Goal: Information Seeking & Learning: Stay updated

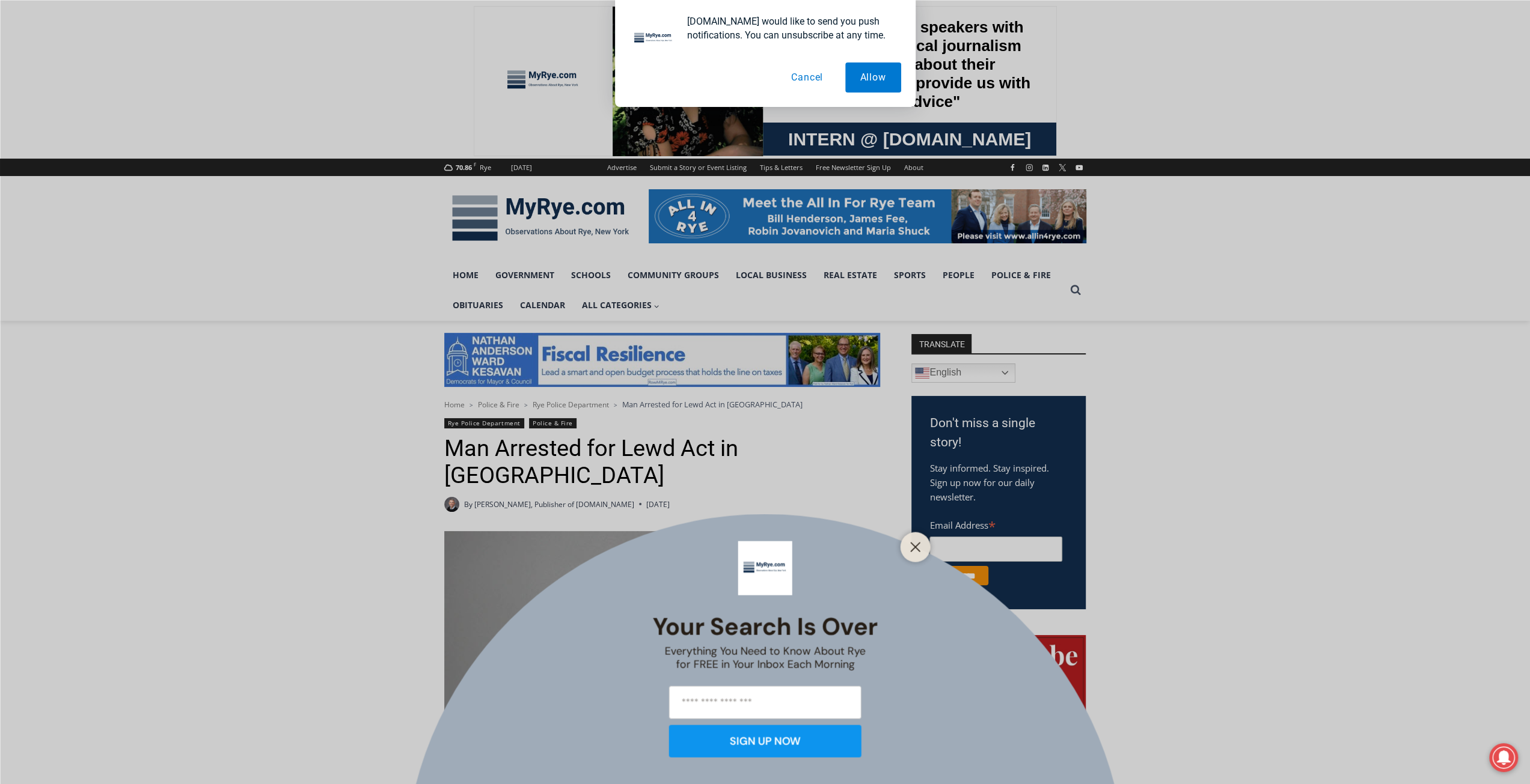
click at [812, 78] on button "Cancel" at bounding box center [807, 78] width 62 height 30
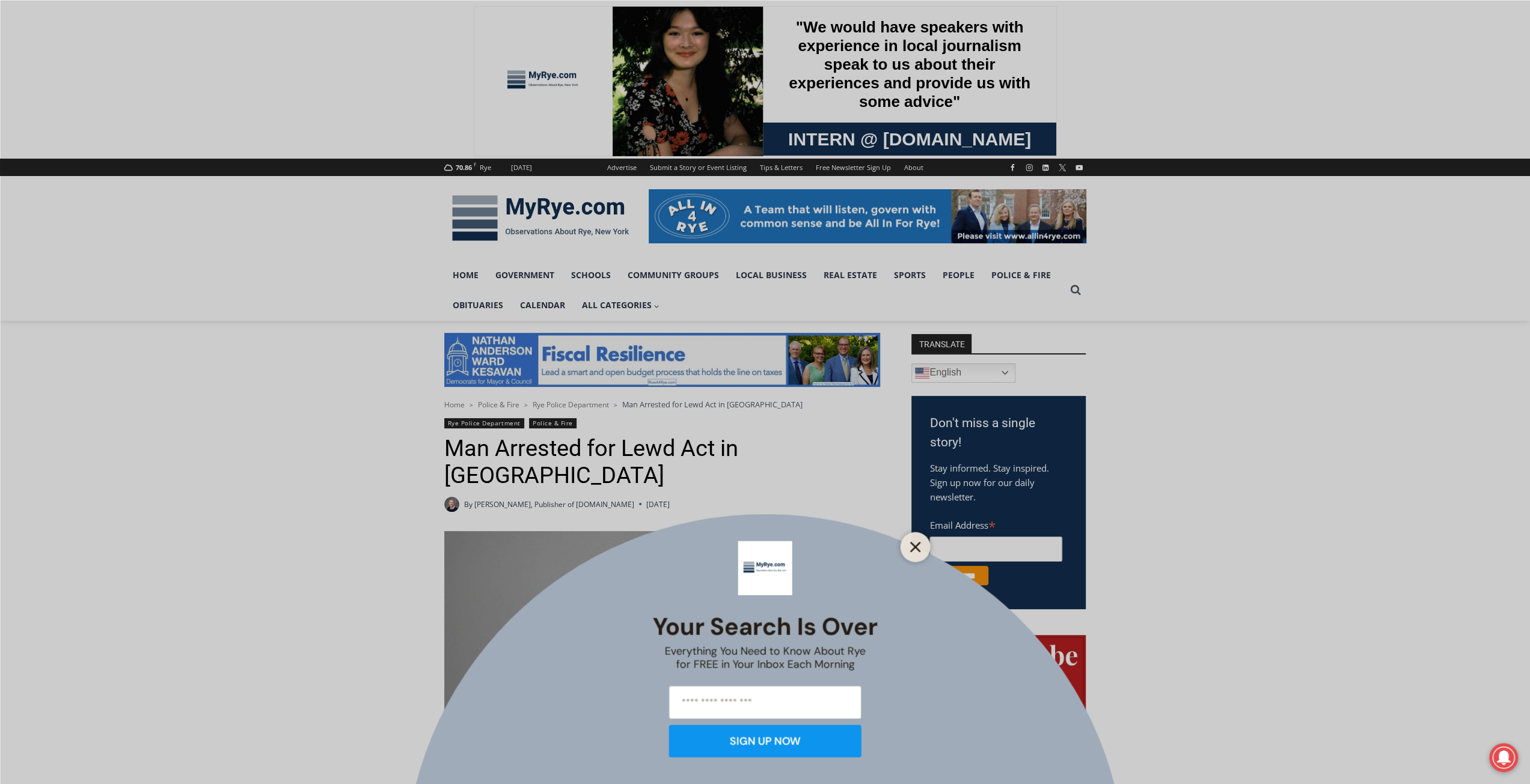
click at [917, 545] on line "Close" at bounding box center [915, 547] width 8 height 8
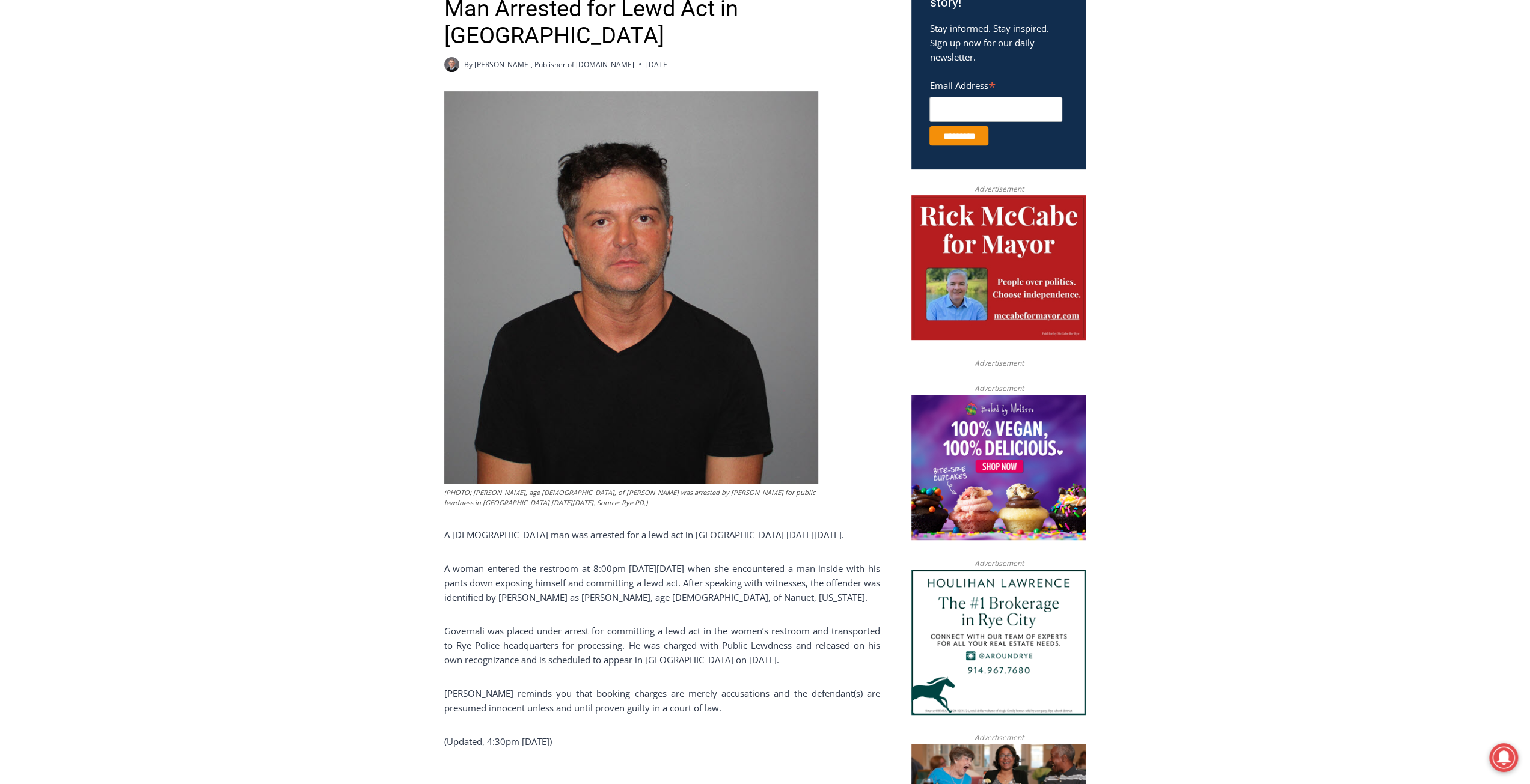
scroll to position [420, 0]
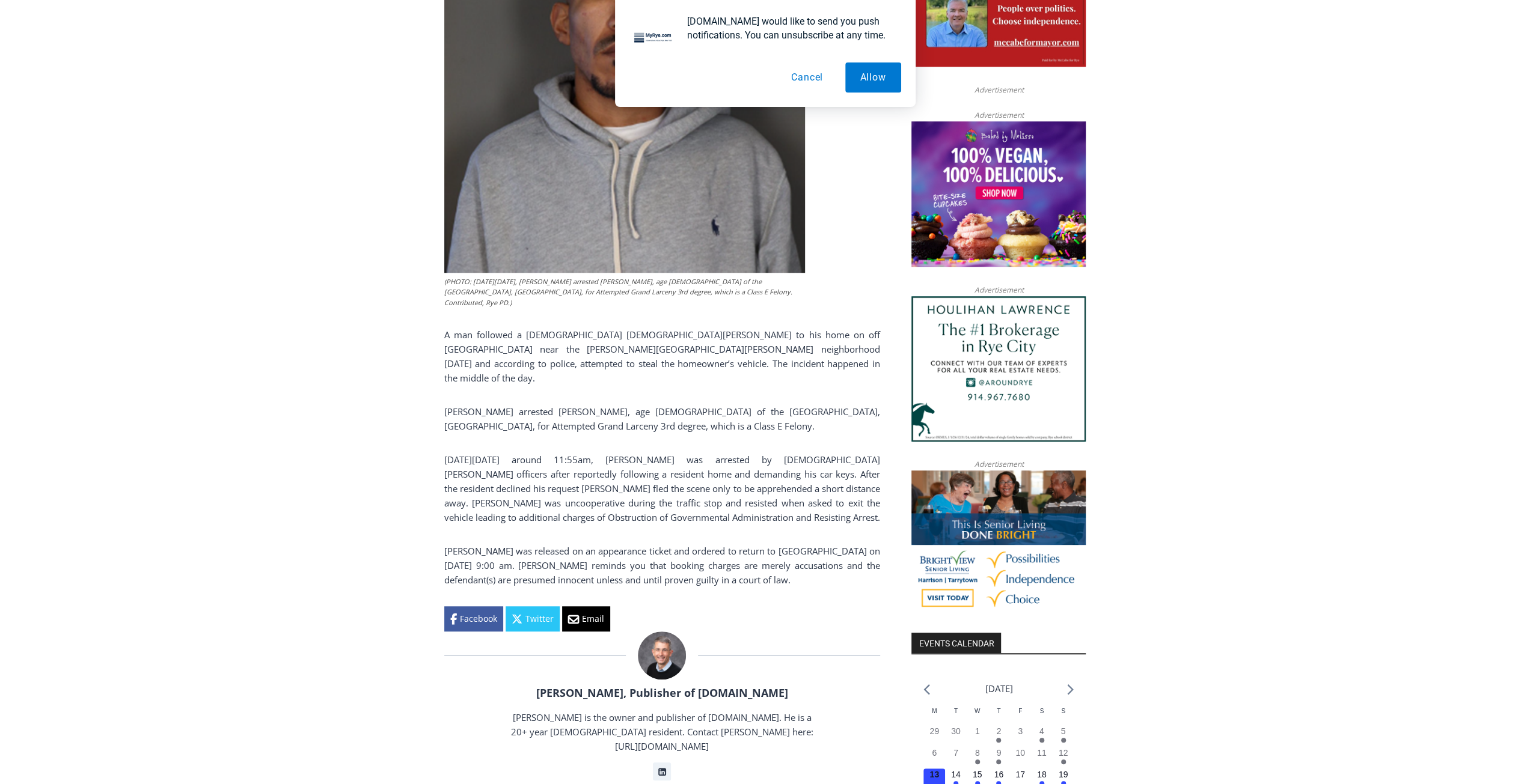
scroll to position [661, 0]
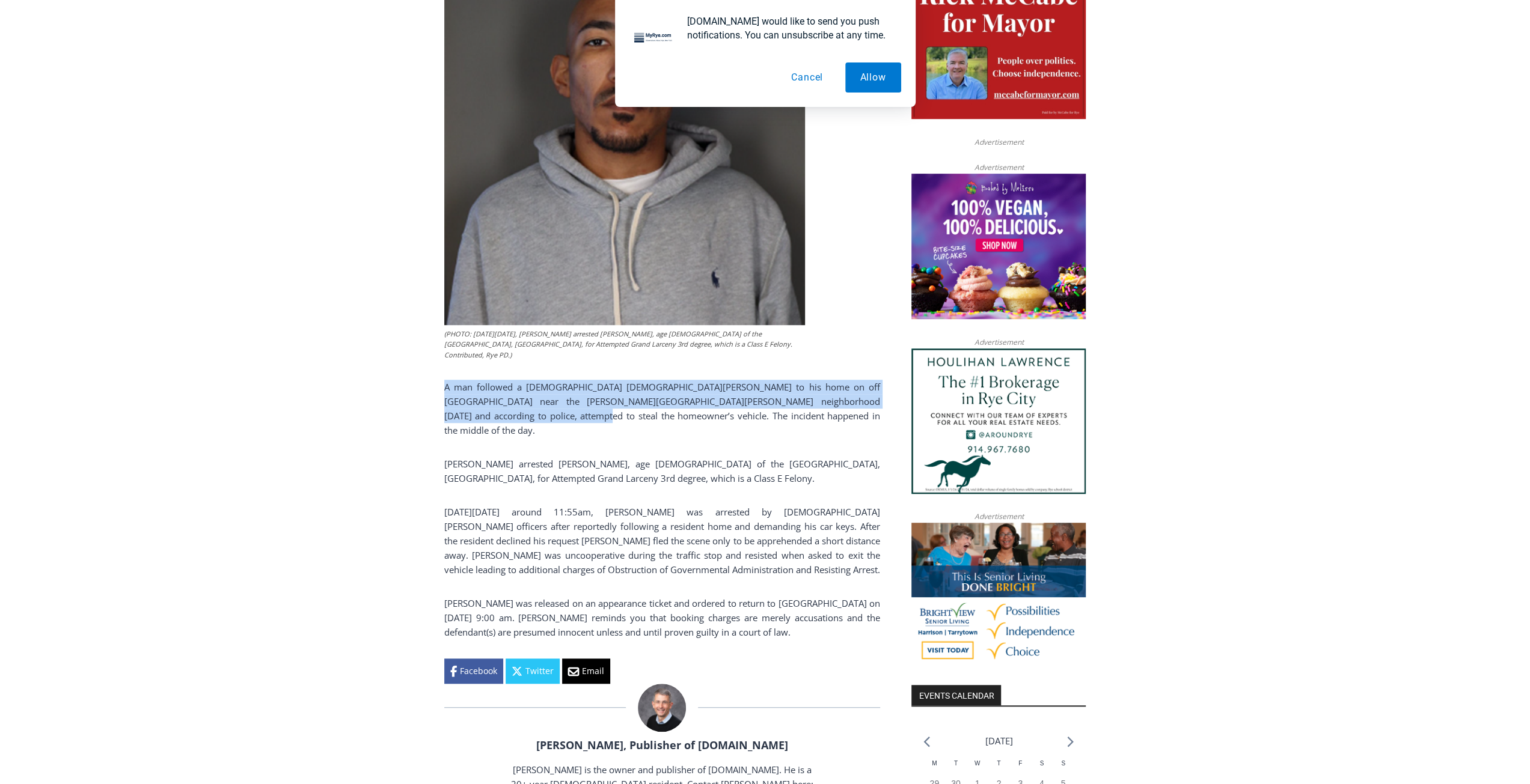
drag, startPoint x: 445, startPoint y: 379, endPoint x: 502, endPoint y: 400, distance: 60.7
click at [502, 400] on p "A man followed a [DEMOGRAPHIC_DATA] [DEMOGRAPHIC_DATA][PERSON_NAME] to his home…" at bounding box center [662, 408] width 436 height 57
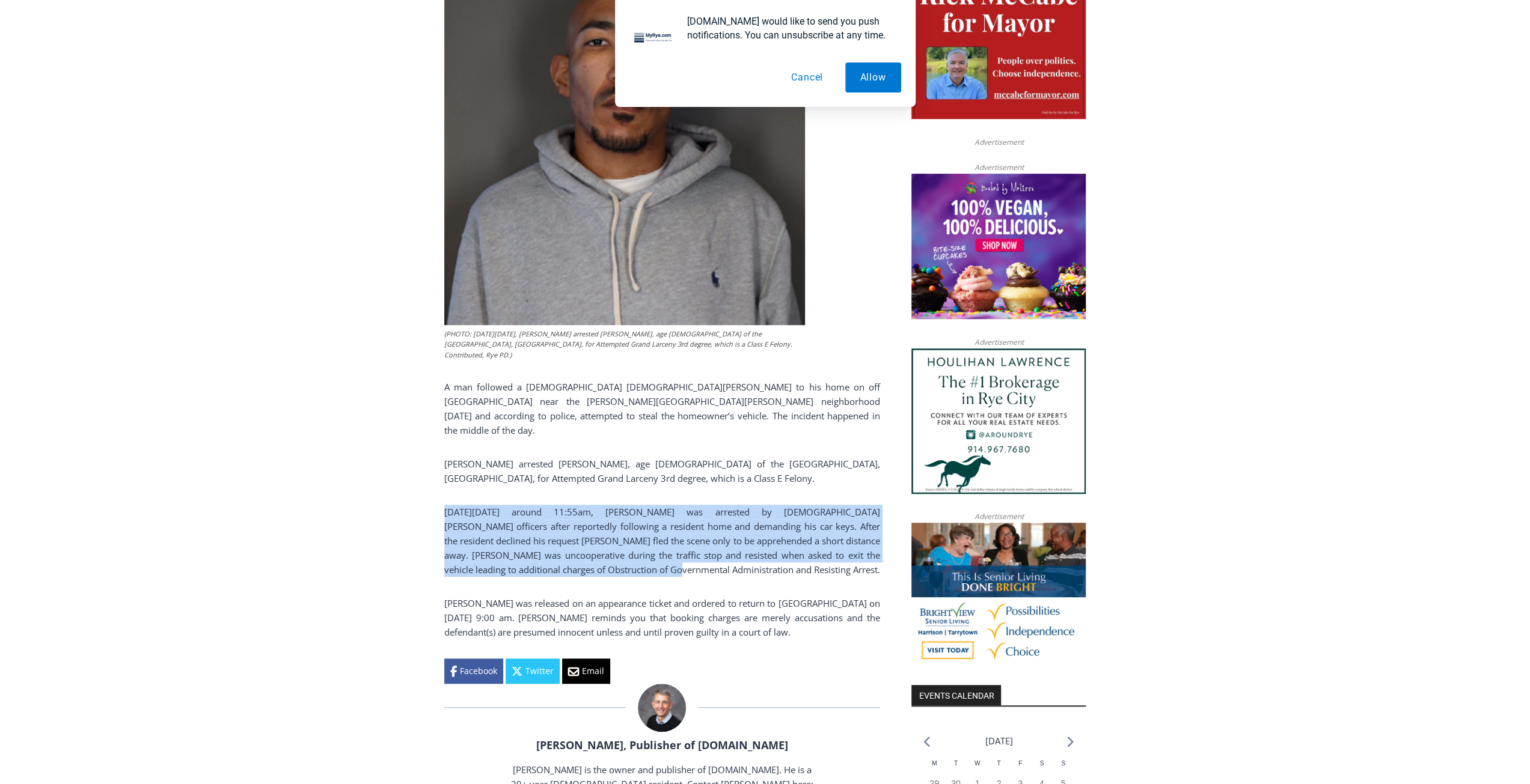
drag, startPoint x: 444, startPoint y: 487, endPoint x: 617, endPoint y: 543, distance: 181.8
click at [617, 543] on p "[DATE][DATE] around 11:55am, [PERSON_NAME] was arrested by [DEMOGRAPHIC_DATA][P…" at bounding box center [662, 541] width 436 height 72
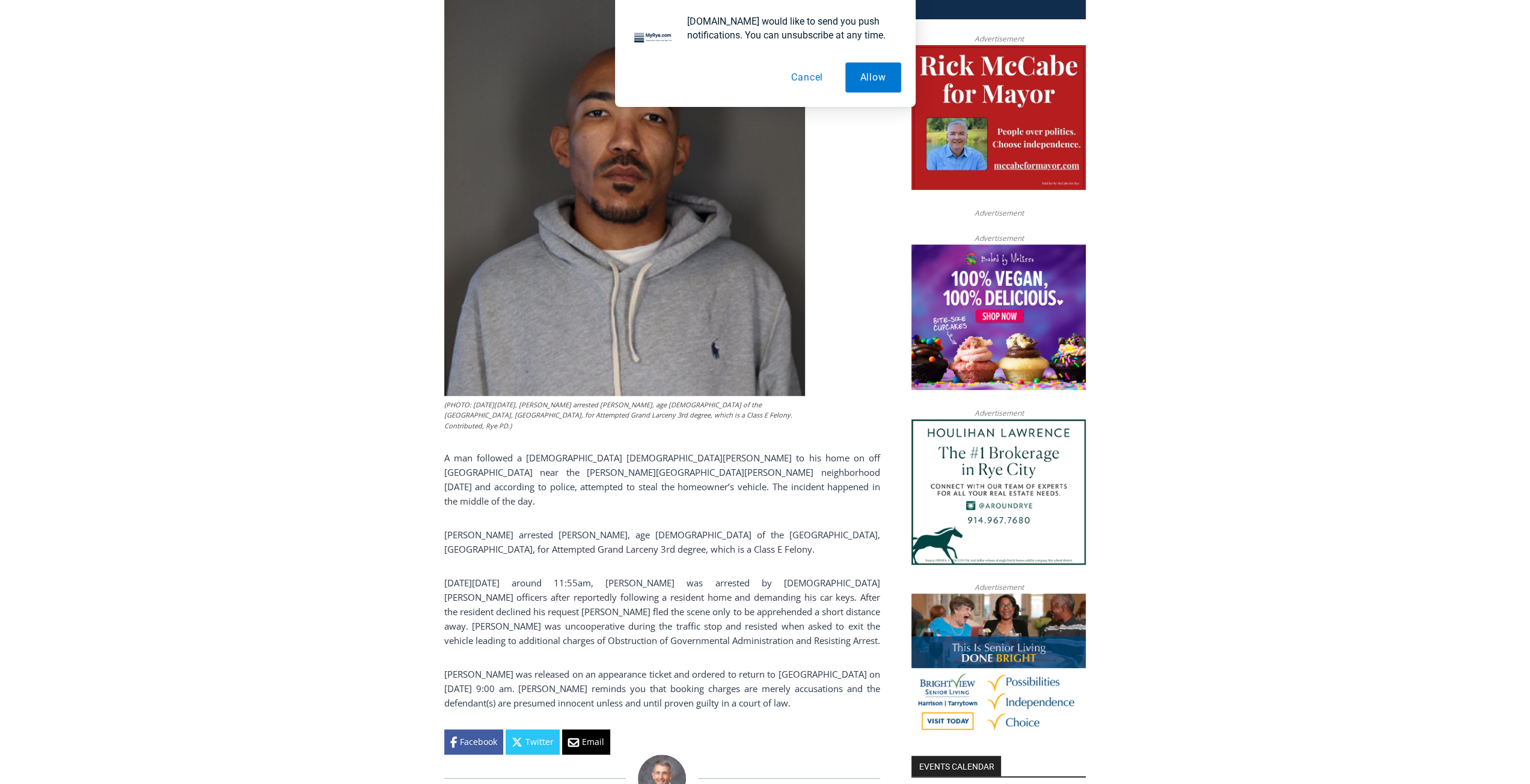
scroll to position [601, 0]
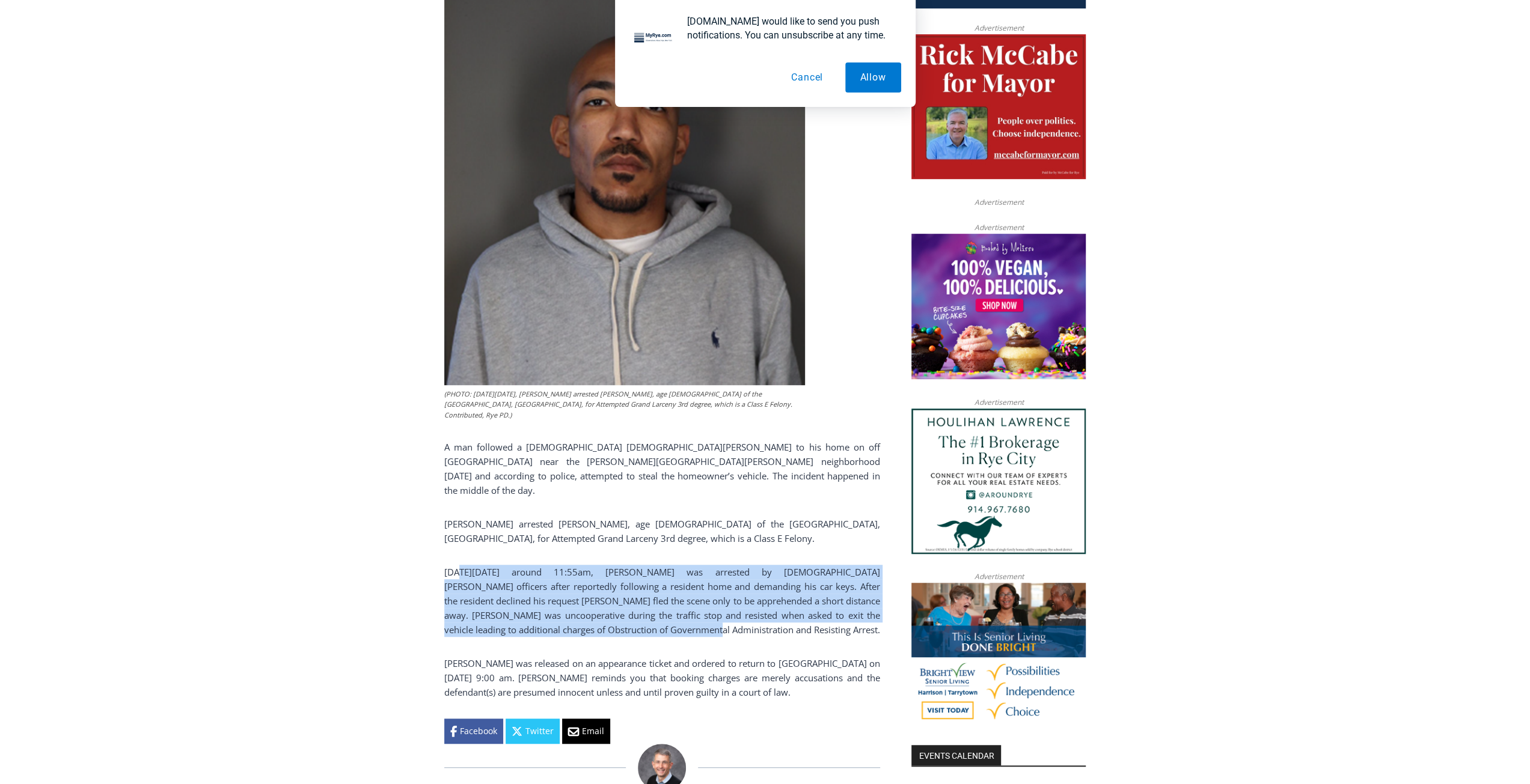
drag, startPoint x: 460, startPoint y: 549, endPoint x: 657, endPoint y: 608, distance: 205.6
click at [657, 608] on p "[DATE][DATE] around 11:55am, [PERSON_NAME] was arrested by [DEMOGRAPHIC_DATA][P…" at bounding box center [662, 601] width 436 height 72
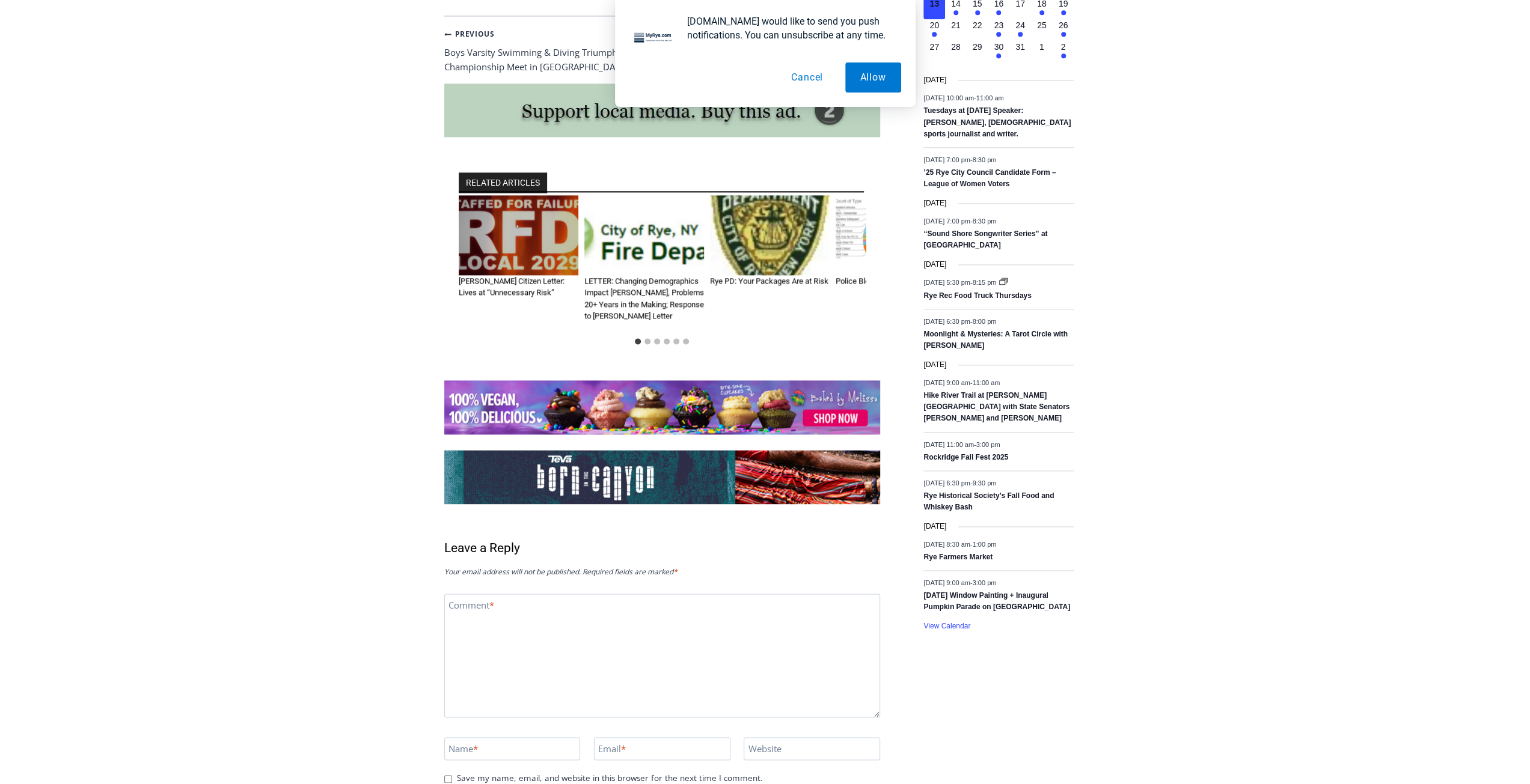
scroll to position [1502, 0]
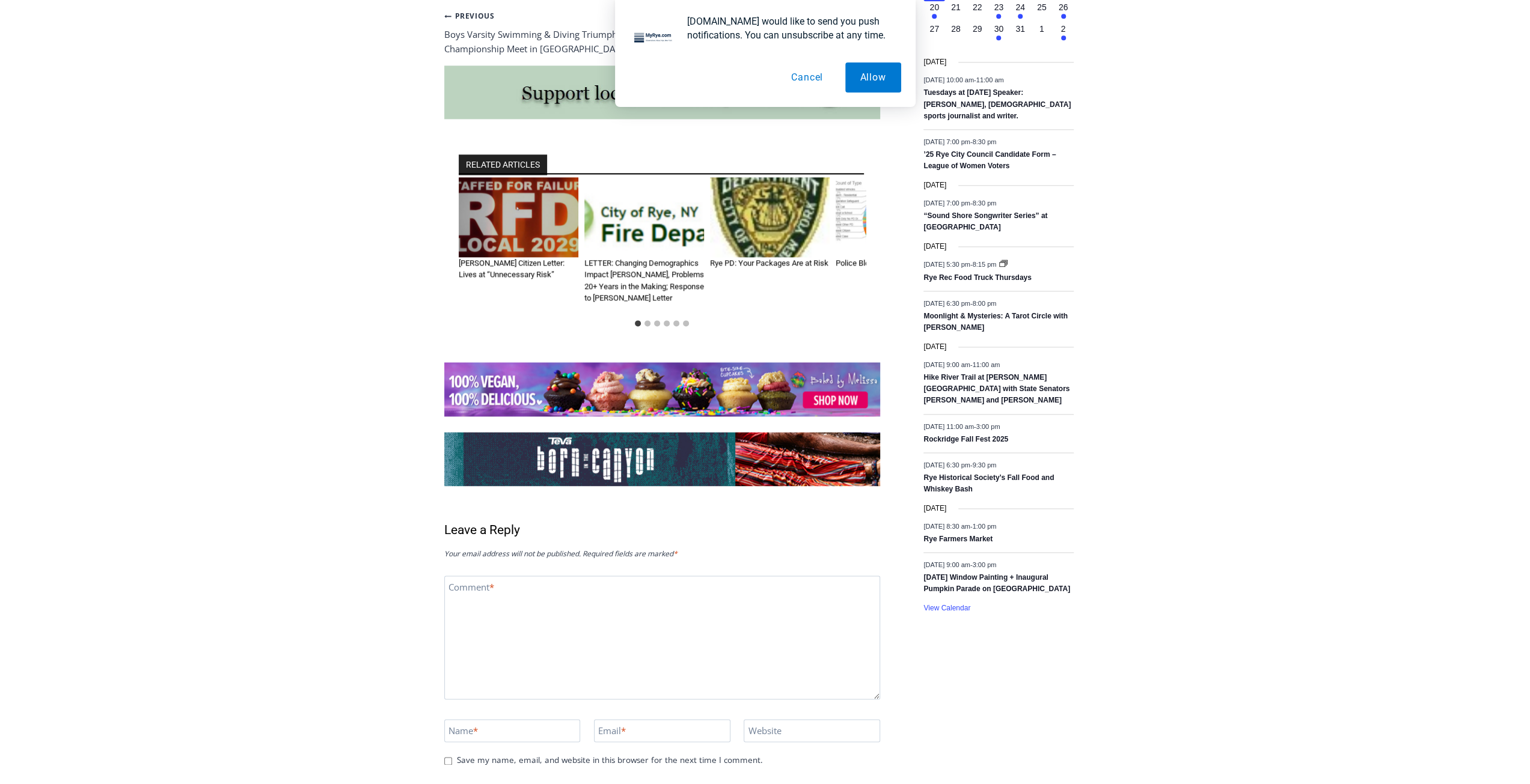
click at [815, 77] on button "Cancel" at bounding box center [807, 78] width 62 height 30
